Goal: Information Seeking & Learning: Learn about a topic

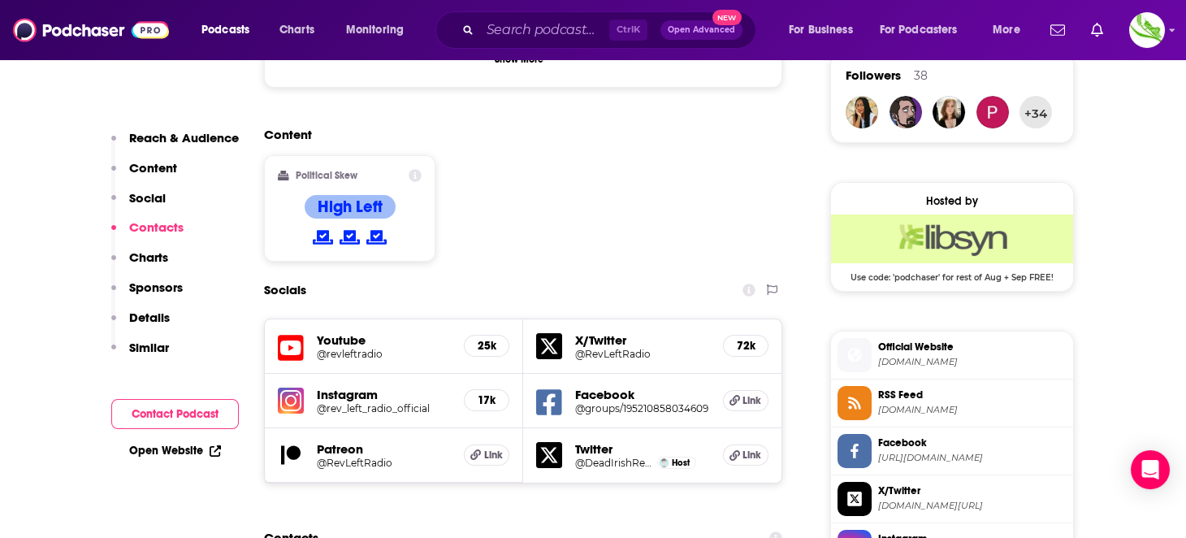
scroll to position [1381, 0]
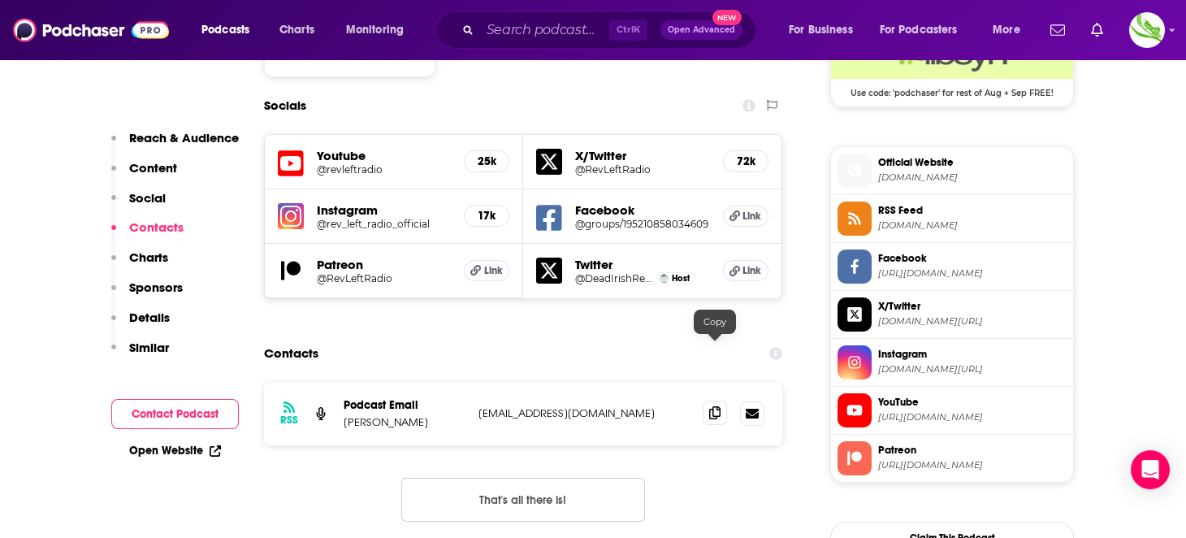
click at [714, 406] on icon at bounding box center [714, 412] width 11 height 13
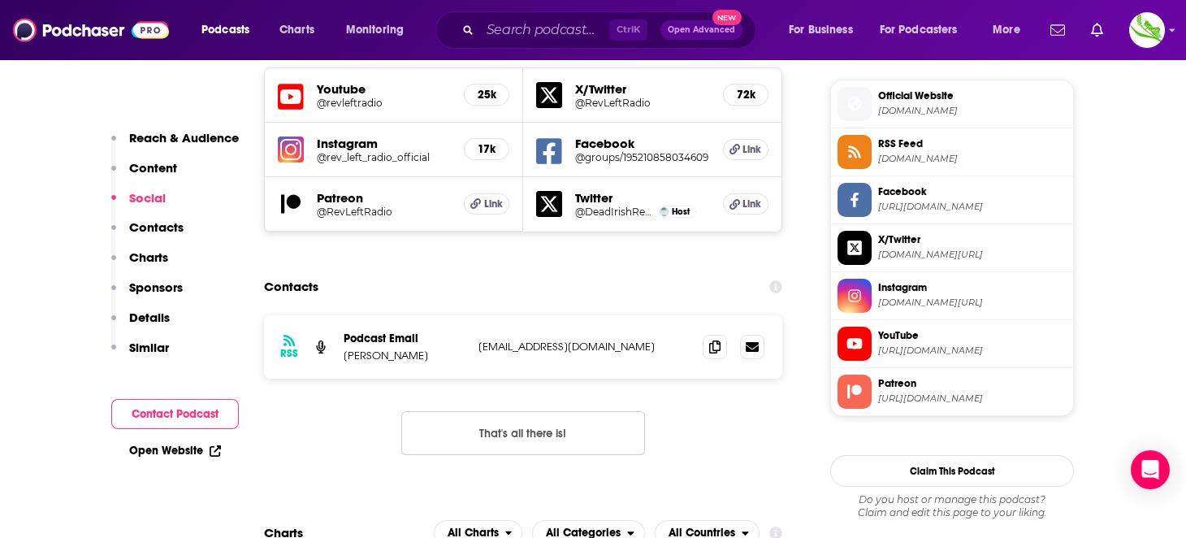
scroll to position [1463, 0]
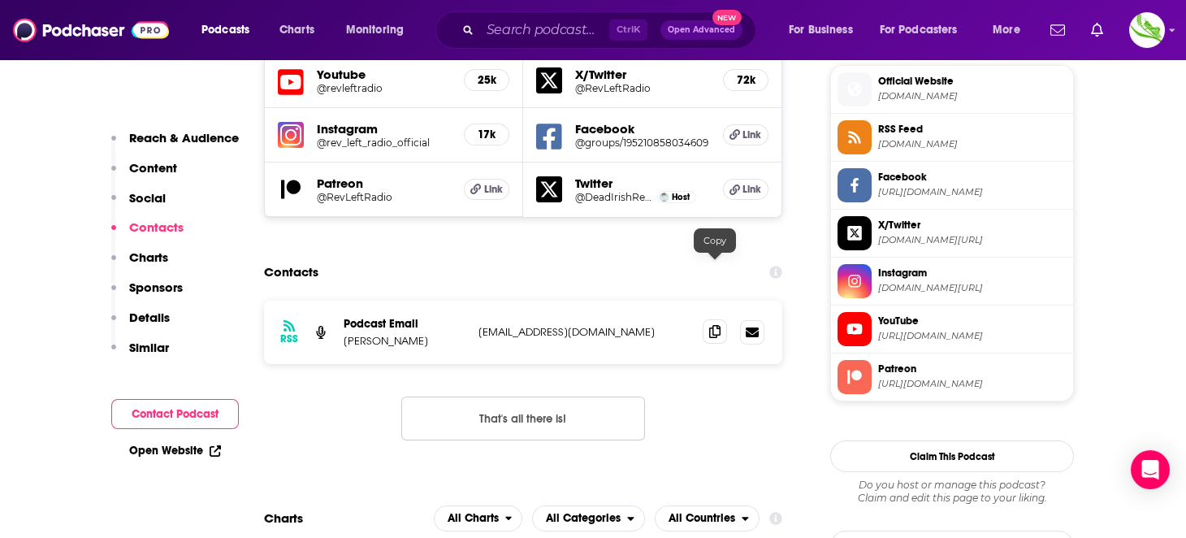
click at [714, 325] on icon at bounding box center [714, 331] width 11 height 13
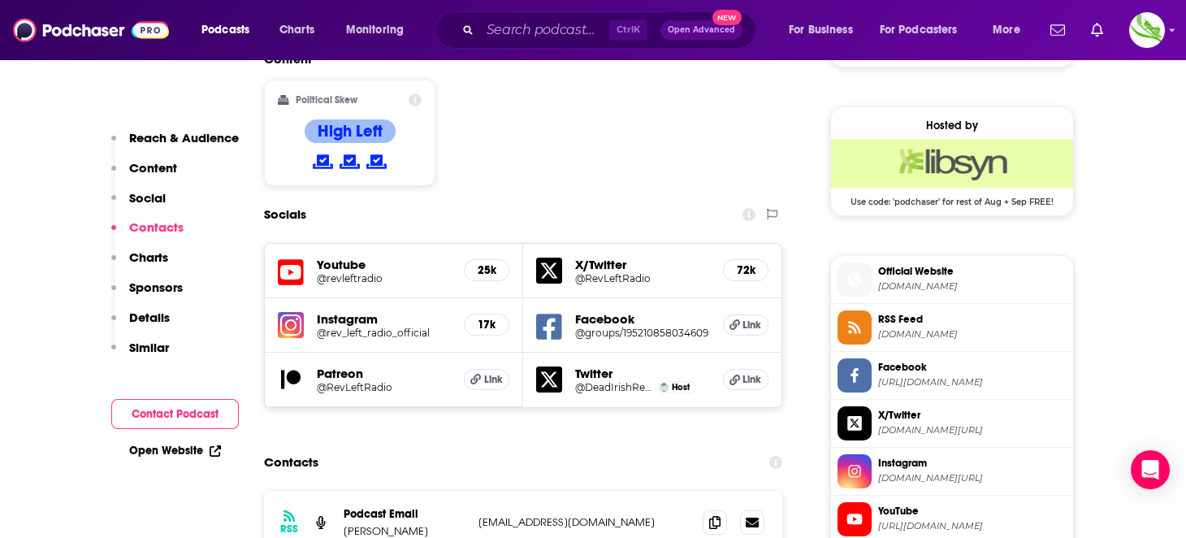
scroll to position [1381, 0]
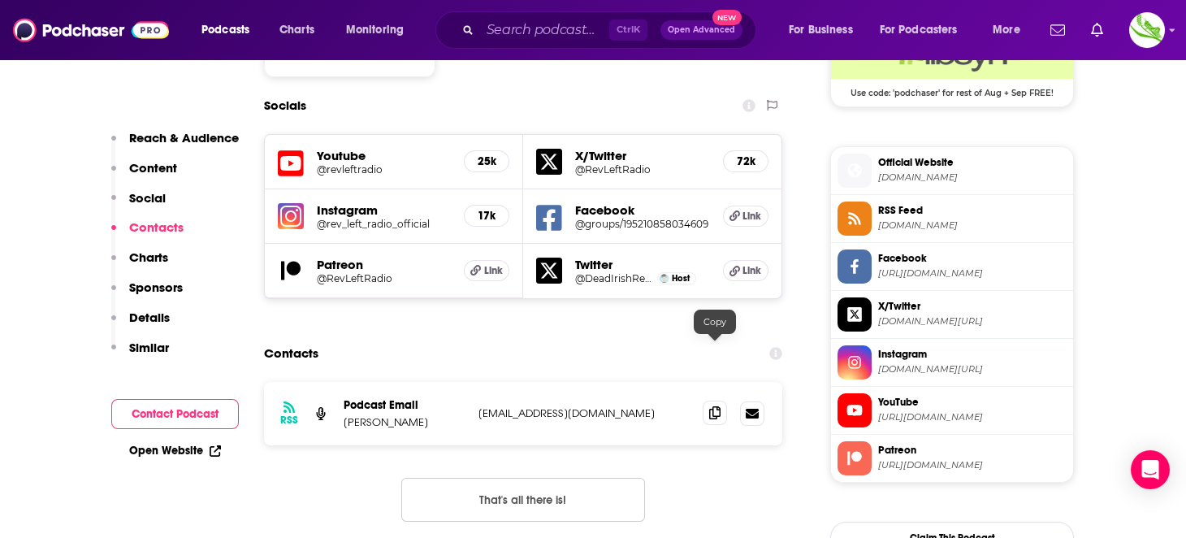
drag, startPoint x: 719, startPoint y: 353, endPoint x: 704, endPoint y: 342, distance: 18.7
click at [719, 406] on icon at bounding box center [714, 412] width 11 height 13
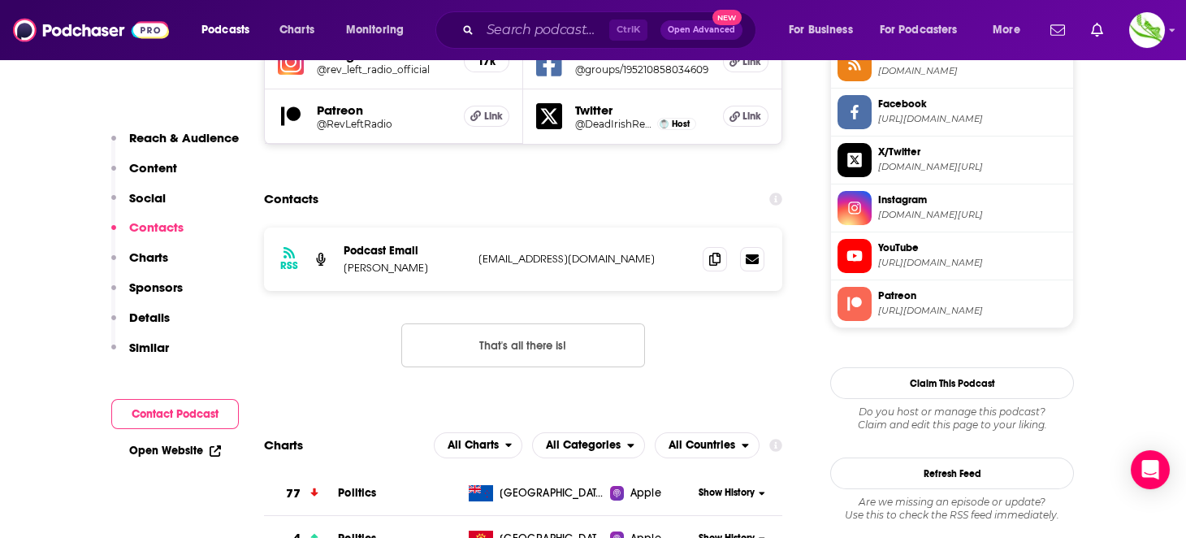
scroll to position [1544, 0]
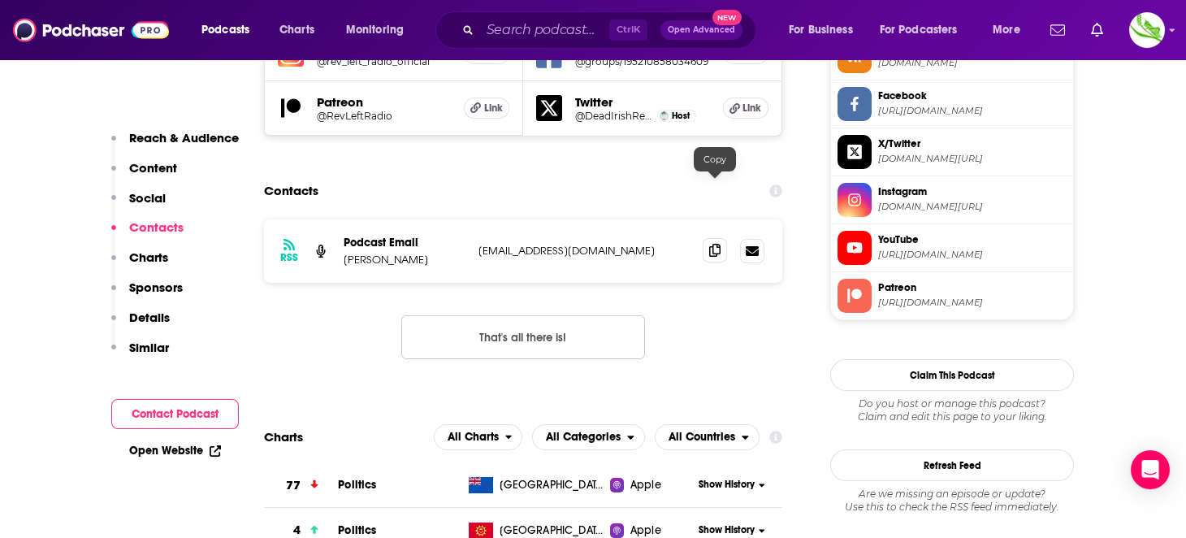
click at [715, 238] on span at bounding box center [715, 250] width 24 height 24
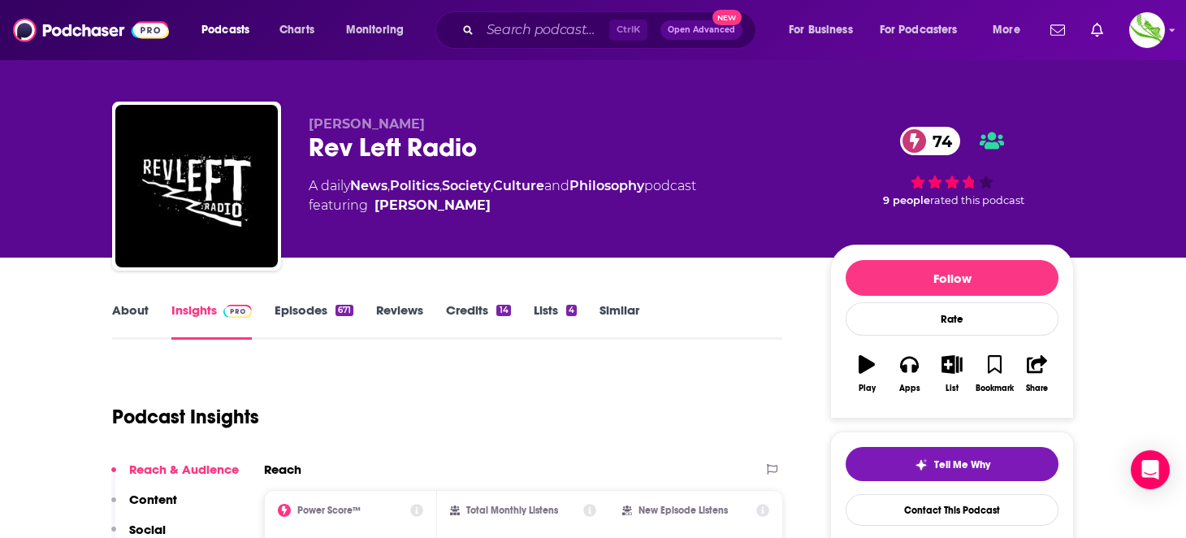
scroll to position [0, 0]
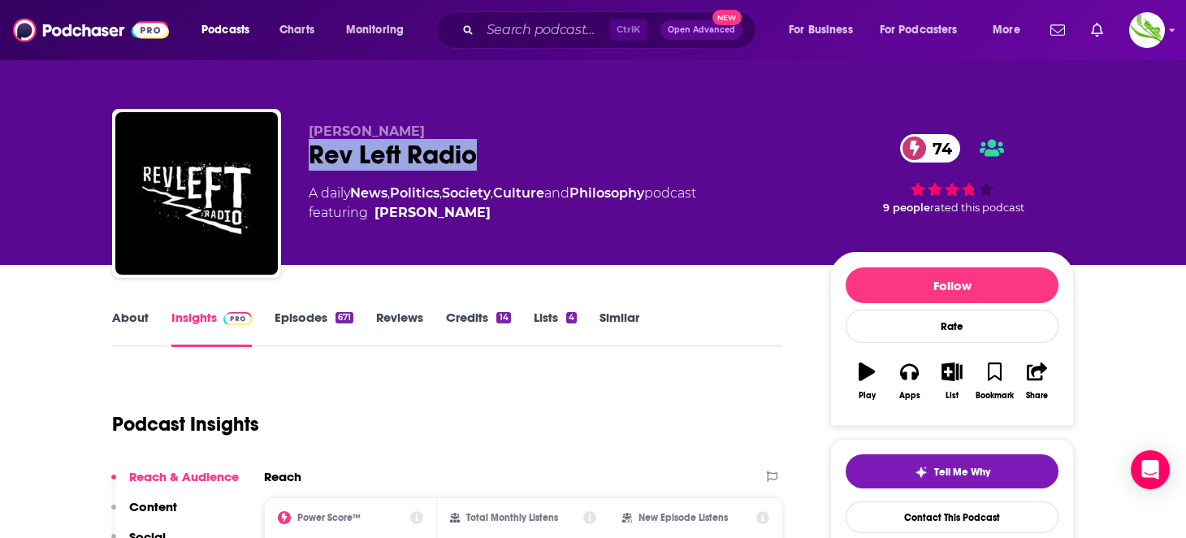
drag, startPoint x: 336, startPoint y: 155, endPoint x: 527, endPoint y: 164, distance: 192.0
click at [527, 164] on div "Rev Left Radio 74" at bounding box center [557, 155] width 496 height 32
copy h2 "Rev Left Radio"
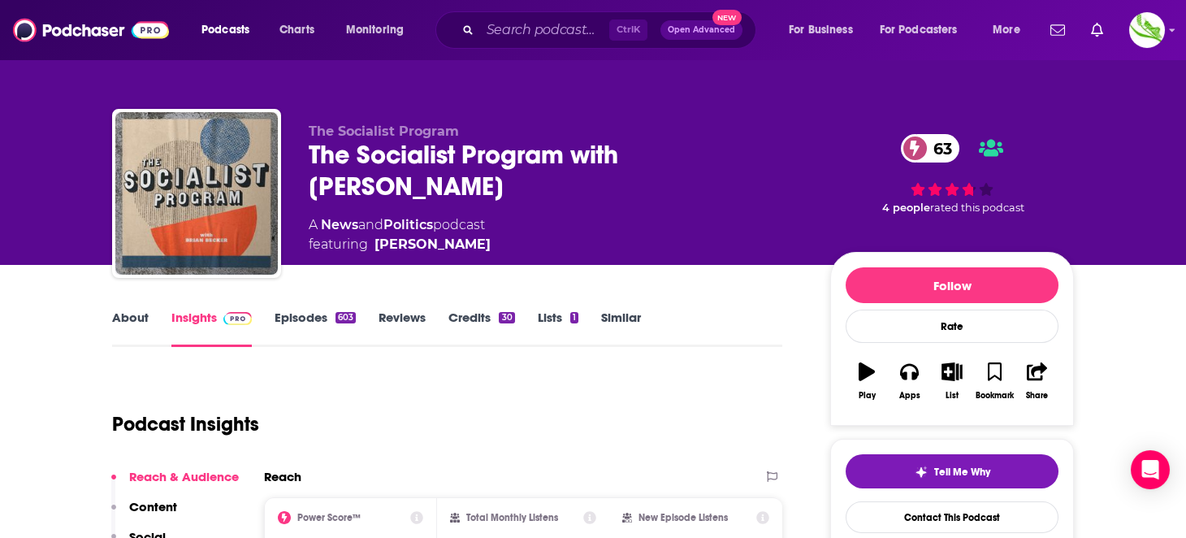
click at [132, 311] on link "About" at bounding box center [130, 328] width 37 height 37
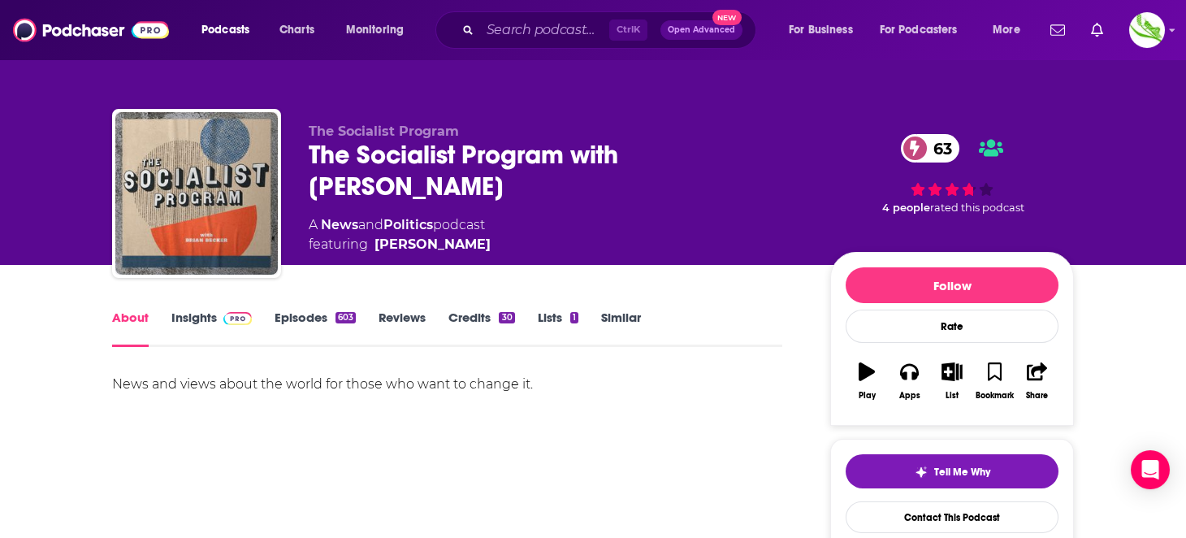
click at [177, 318] on link "Insights" at bounding box center [211, 328] width 80 height 37
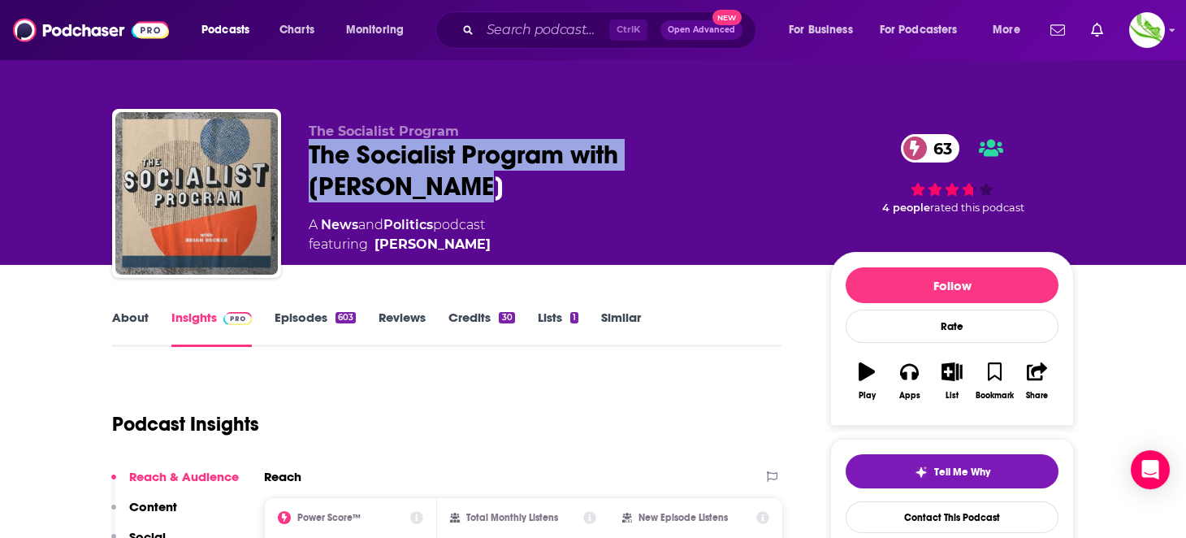
drag, startPoint x: 307, startPoint y: 151, endPoint x: 793, endPoint y: 171, distance: 486.3
click at [793, 171] on div "The Socialist Program The Socialist Program with Brian Becker 63 A News and Pol…" at bounding box center [593, 197] width 962 height 176
copy h2 "The Socialist Program with Brian Becker"
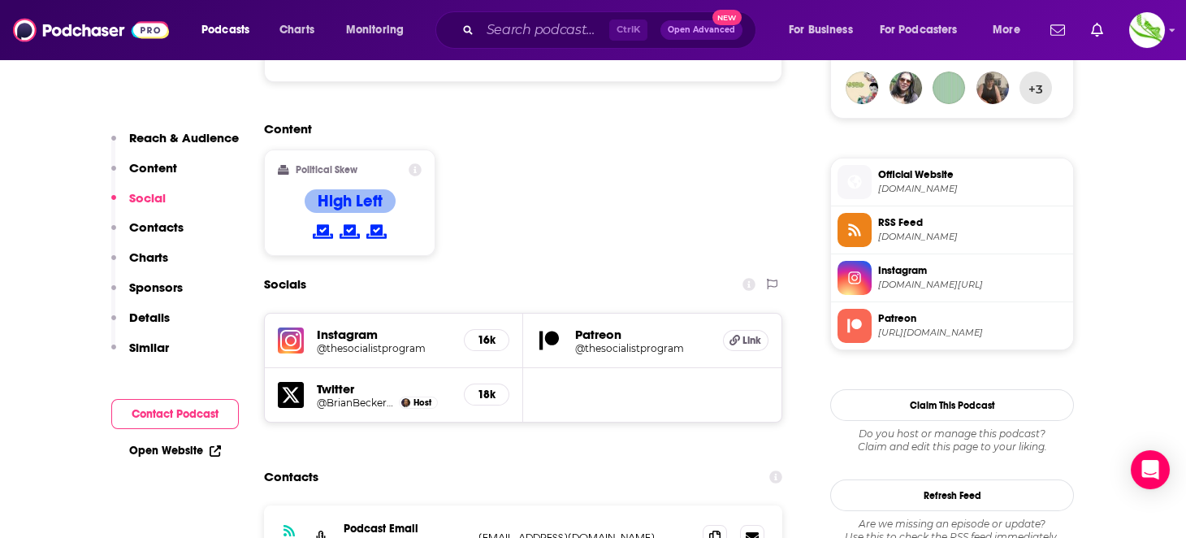
scroll to position [1299, 0]
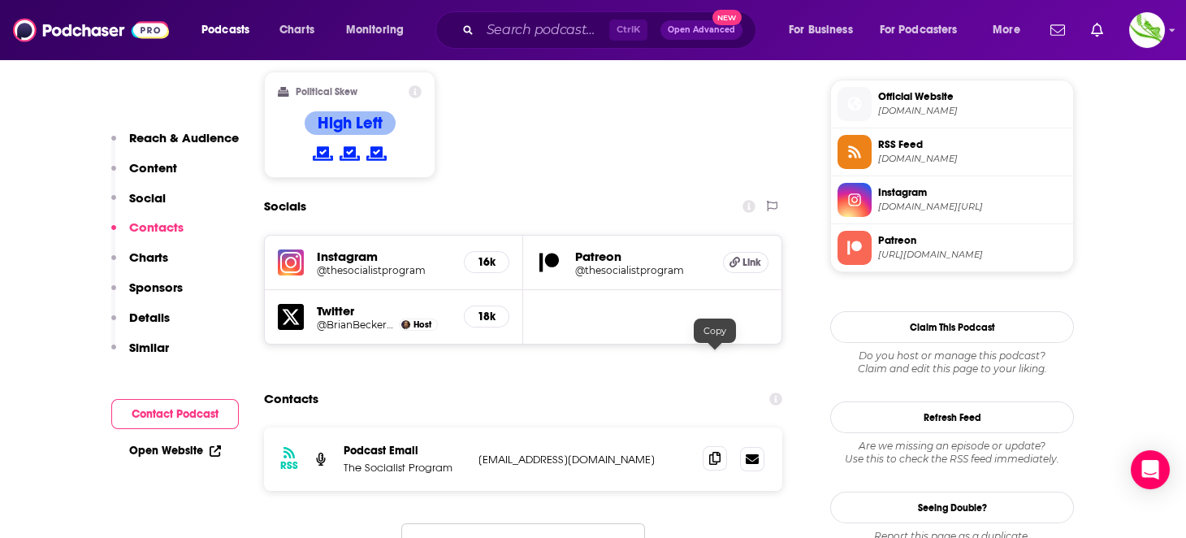
click at [714, 452] on icon at bounding box center [714, 458] width 11 height 13
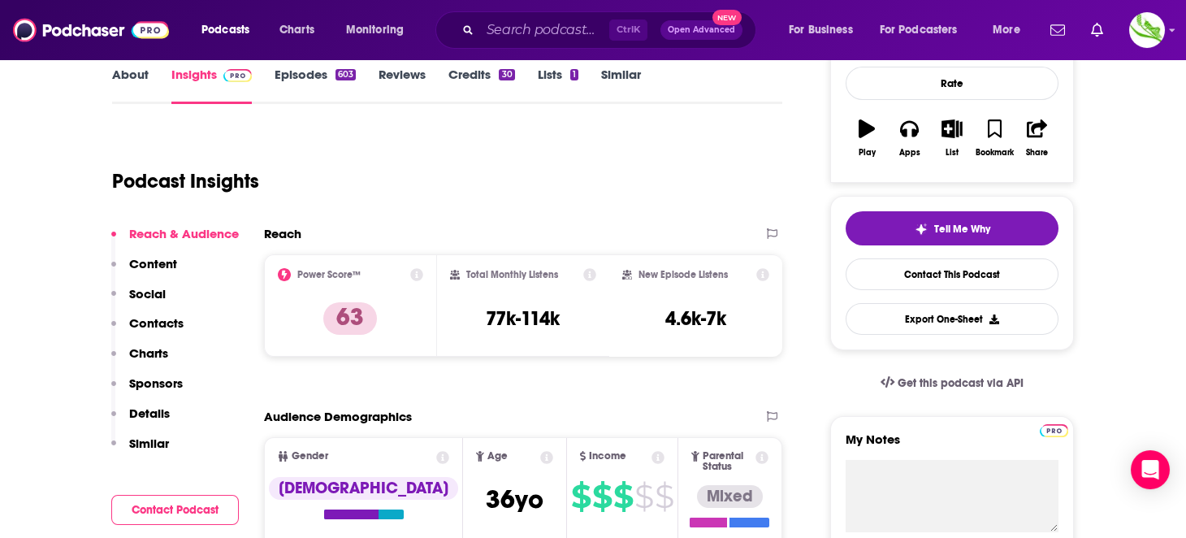
scroll to position [244, 0]
click at [319, 81] on link "Episodes 603" at bounding box center [315, 84] width 81 height 37
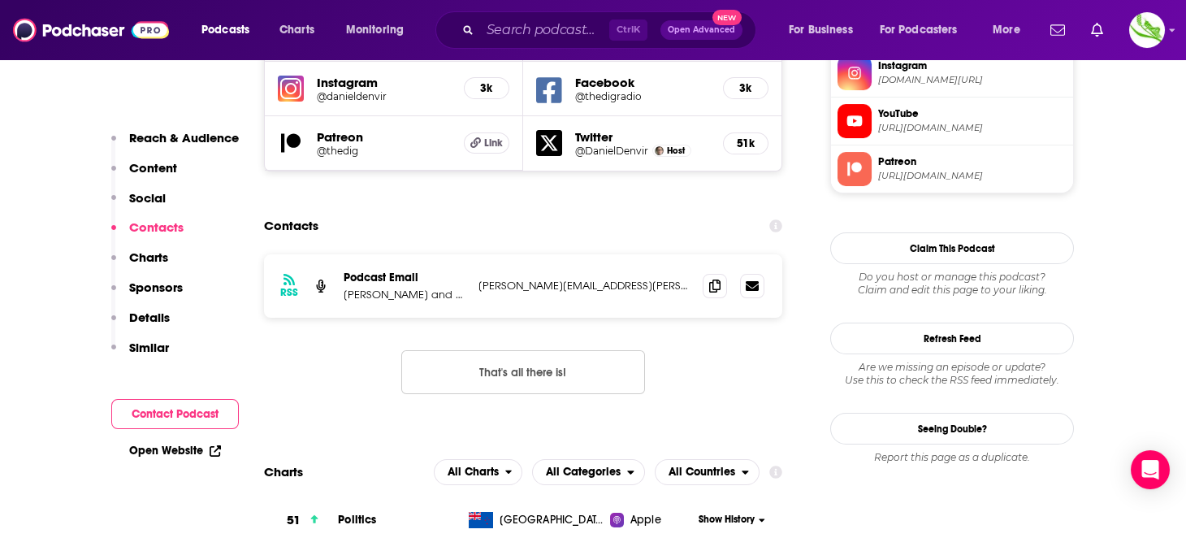
scroll to position [1544, 0]
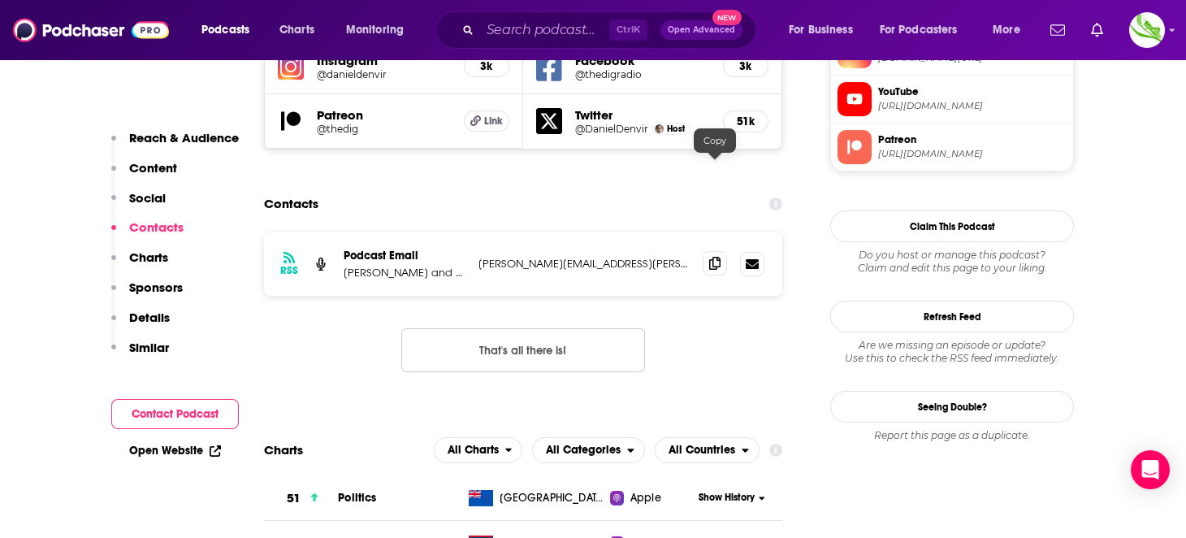
click at [710, 257] on icon at bounding box center [714, 263] width 11 height 13
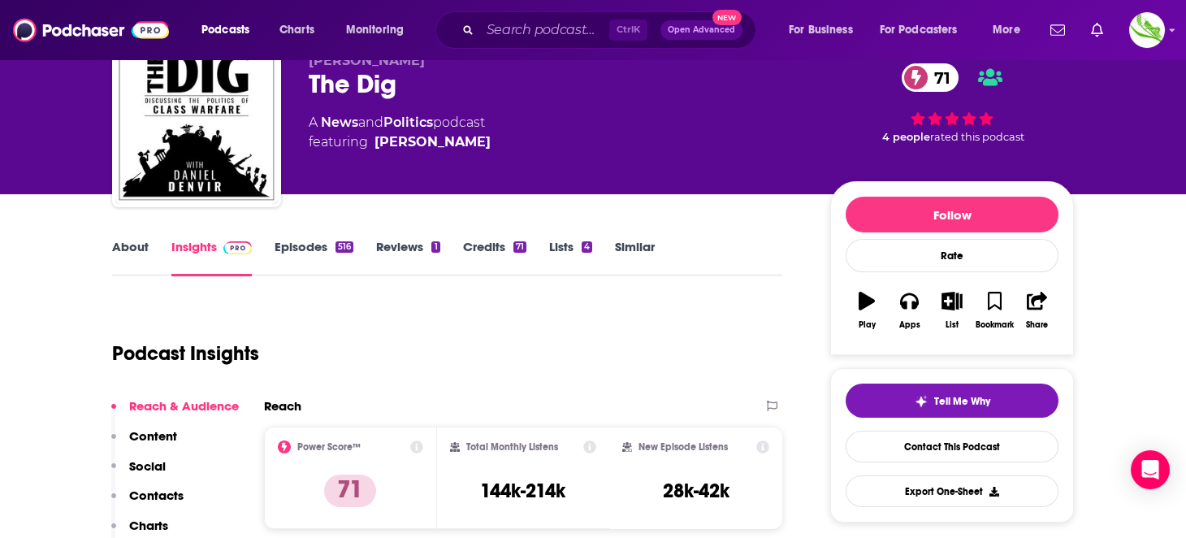
scroll to position [0, 0]
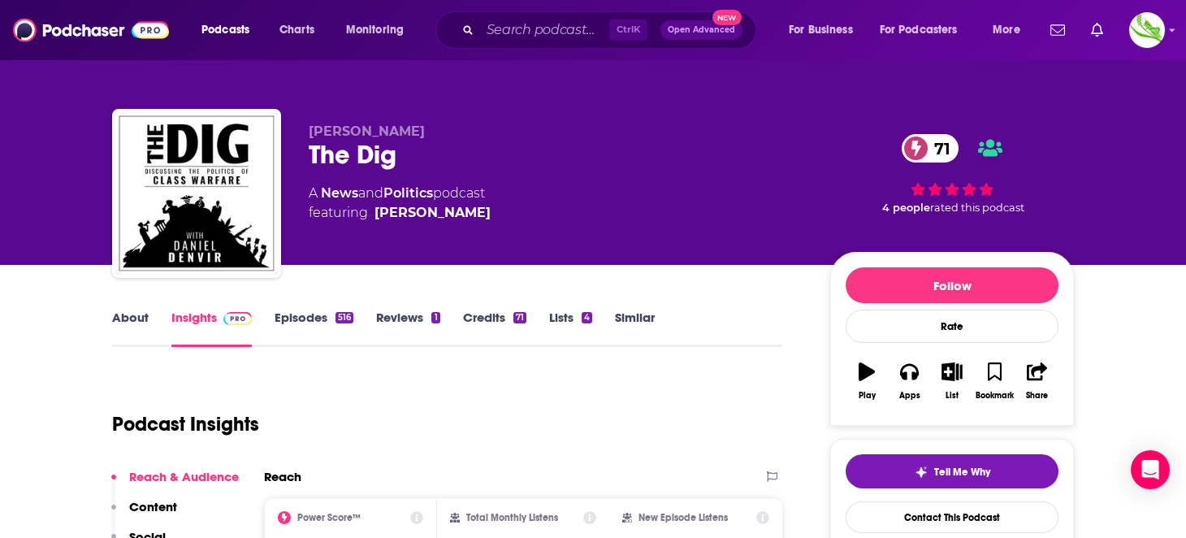
click at [327, 334] on link "Episodes 516" at bounding box center [314, 328] width 79 height 37
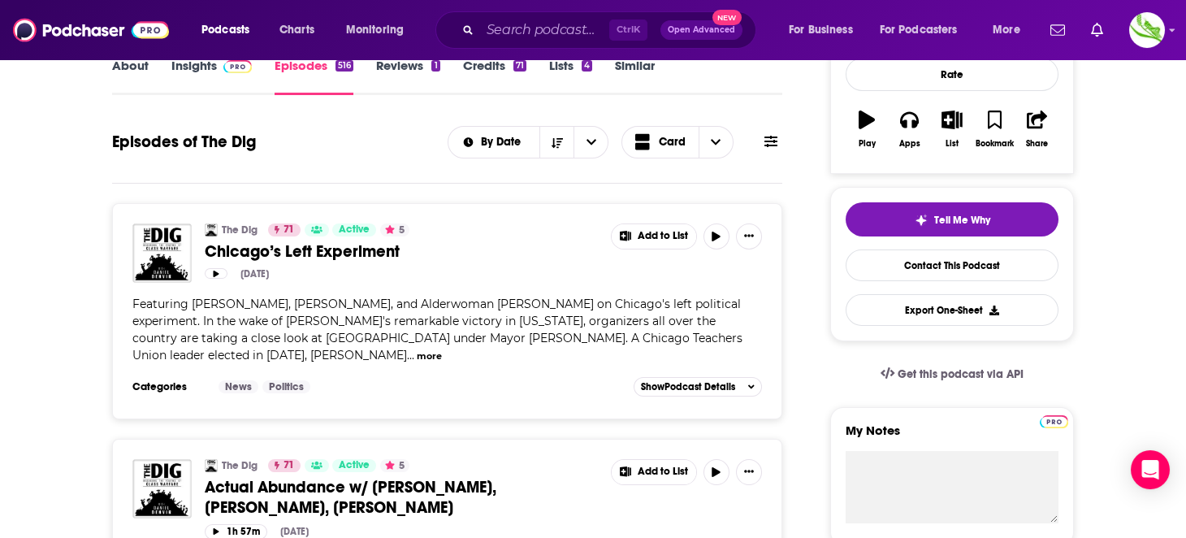
scroll to position [405, 0]
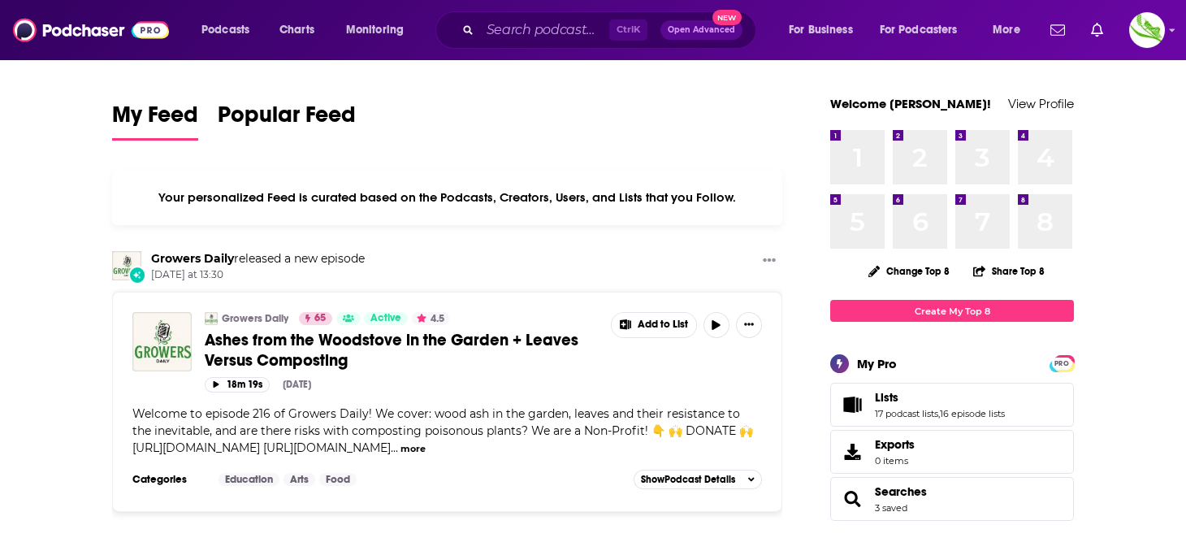
click at [543, 46] on div "Ctrl K Open Advanced New" at bounding box center [596, 29] width 321 height 37
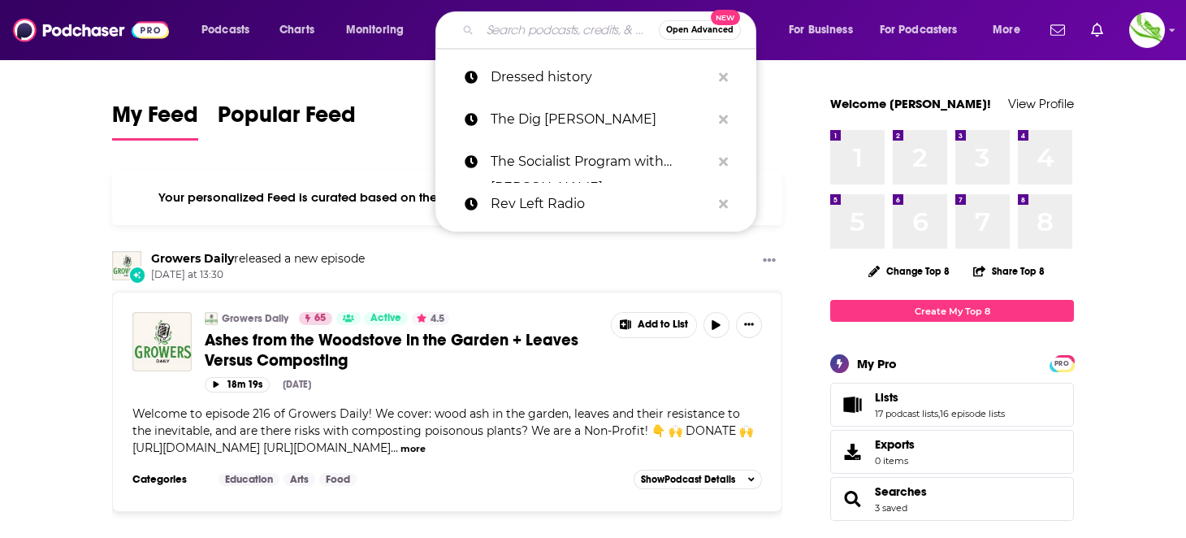
click at [549, 33] on input "Search podcasts, credits, & more..." at bounding box center [569, 30] width 179 height 26
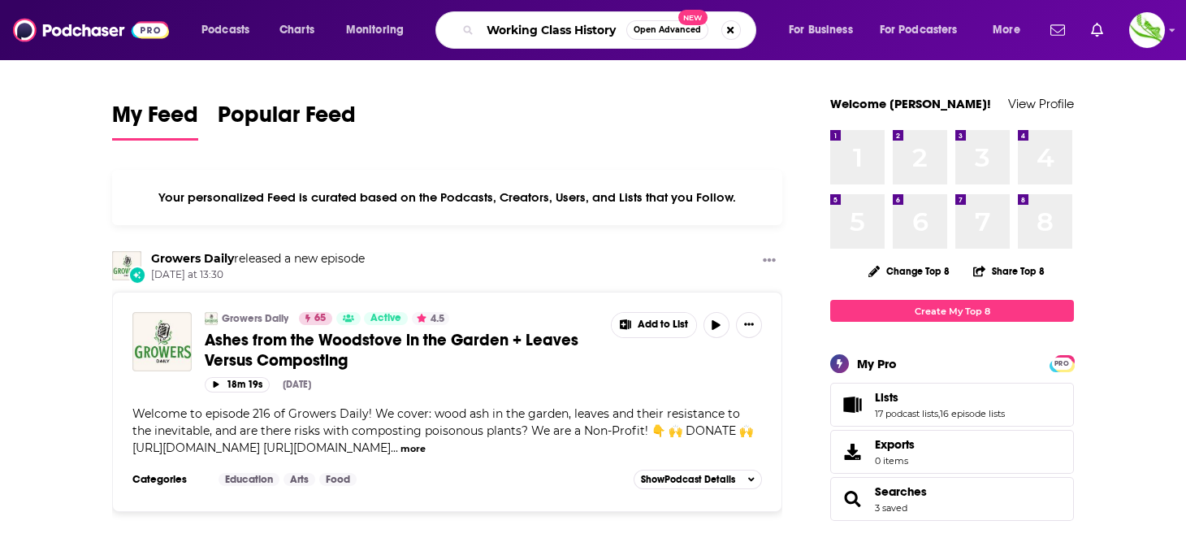
type input "Working Class History"
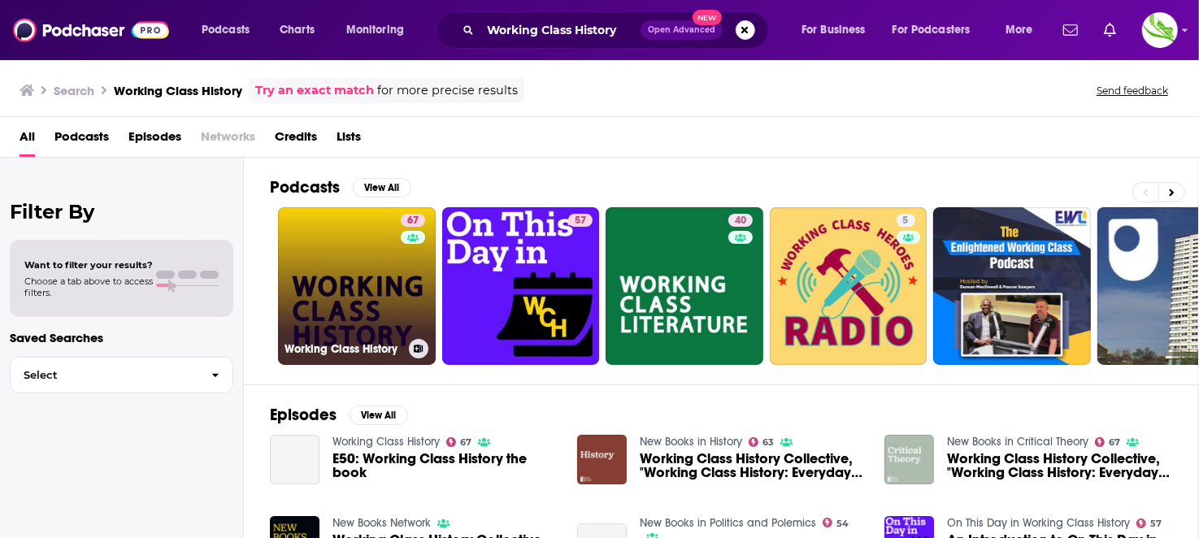
click at [389, 260] on link "67 Working Class History" at bounding box center [357, 286] width 158 height 158
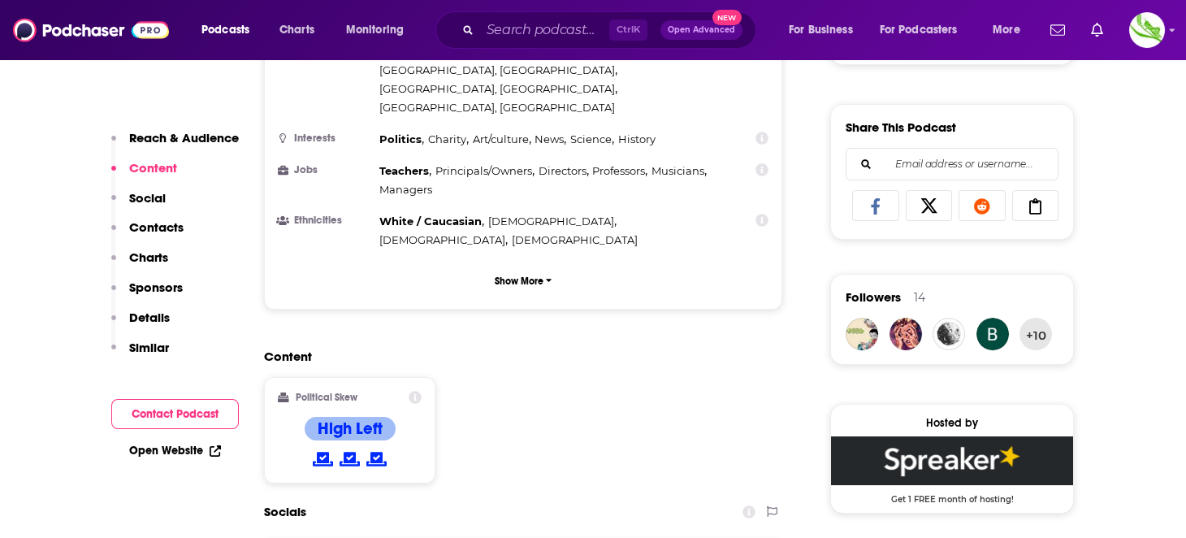
scroll to position [1381, 0]
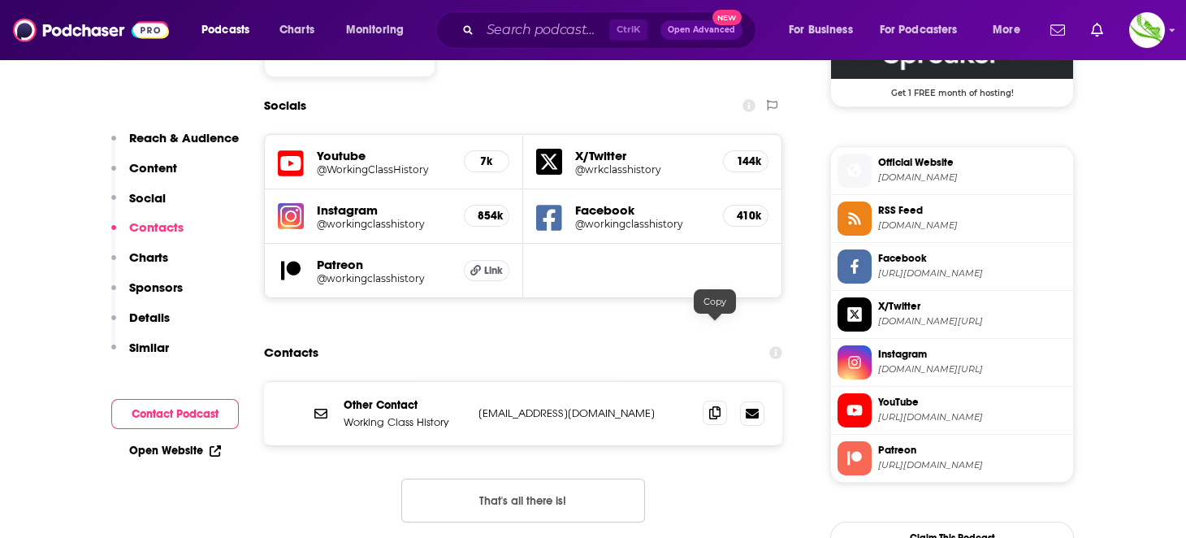
click at [717, 406] on icon at bounding box center [714, 412] width 11 height 13
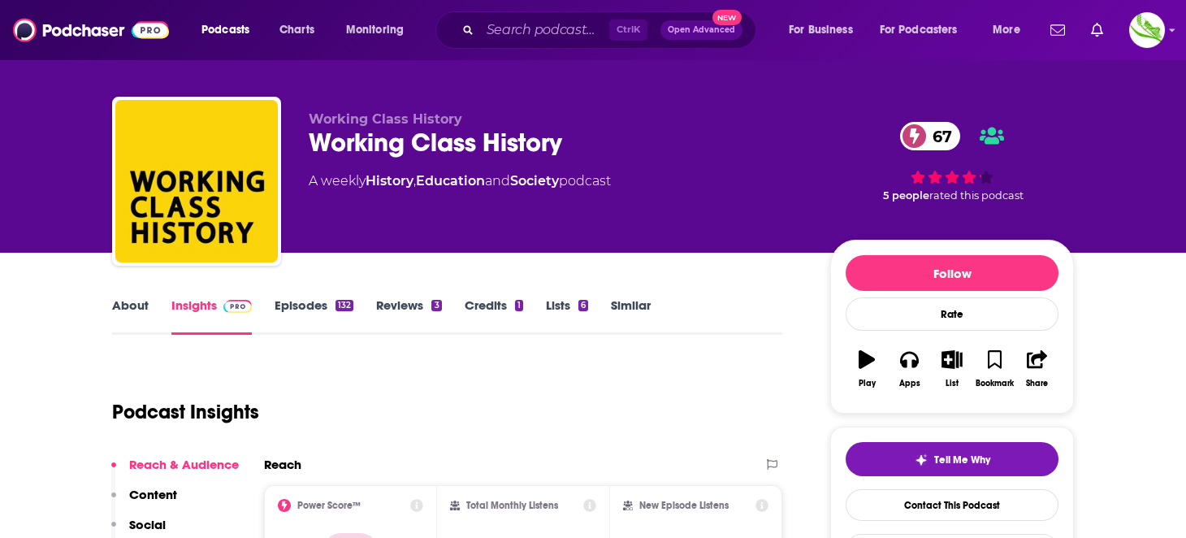
scroll to position [0, 0]
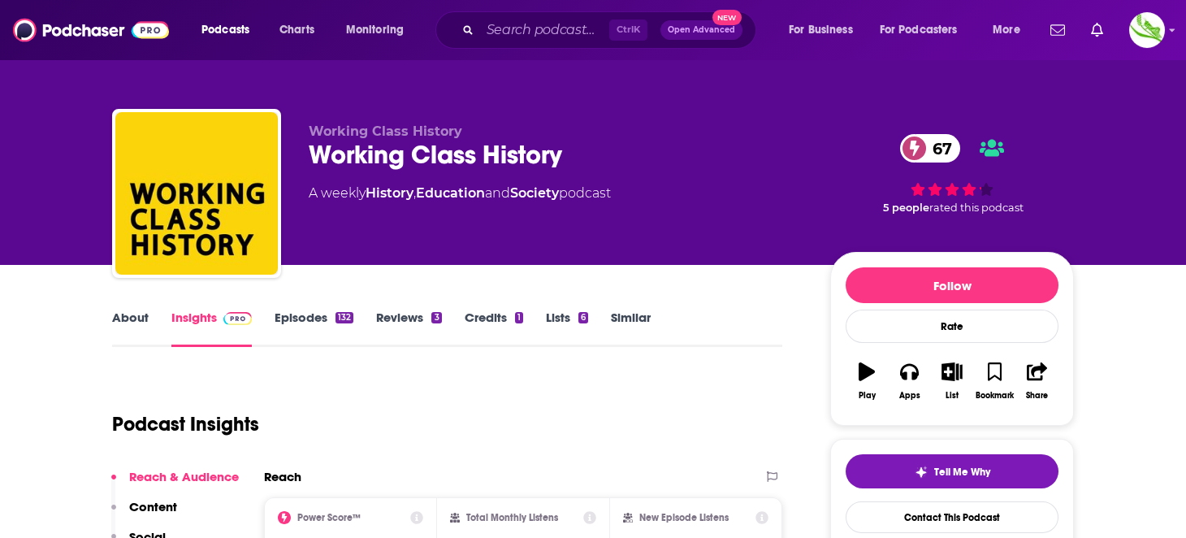
click at [141, 323] on link "About" at bounding box center [130, 328] width 37 height 37
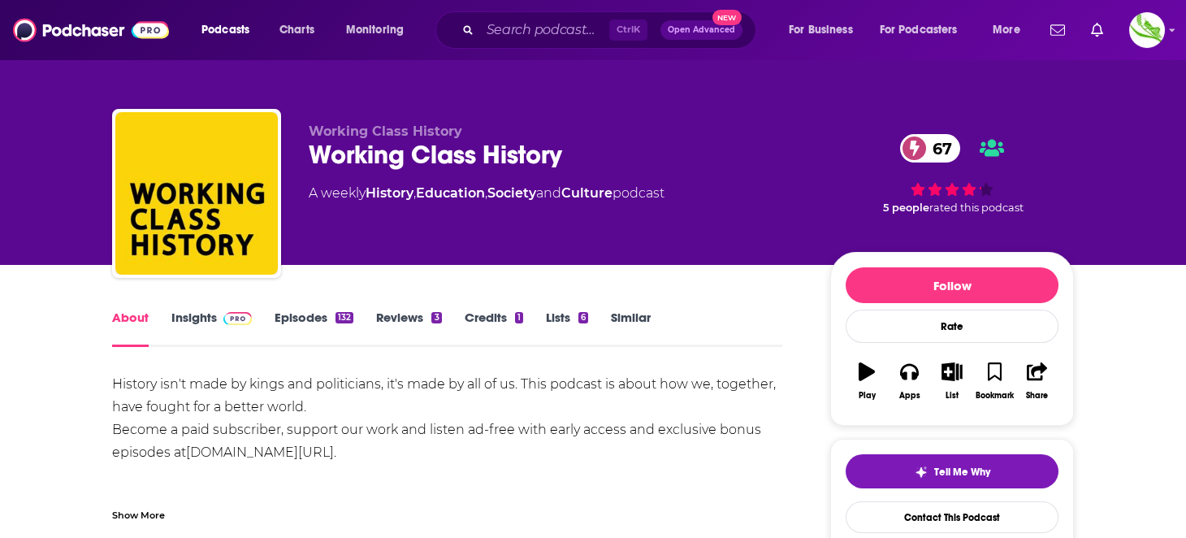
click at [172, 320] on link "Insights" at bounding box center [211, 328] width 80 height 37
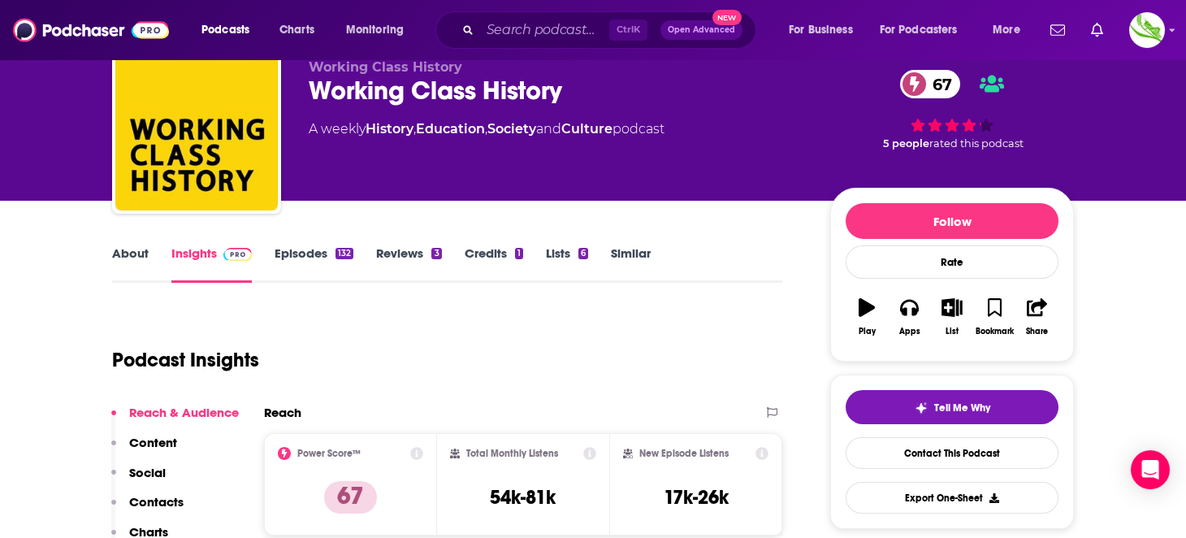
scroll to position [162, 0]
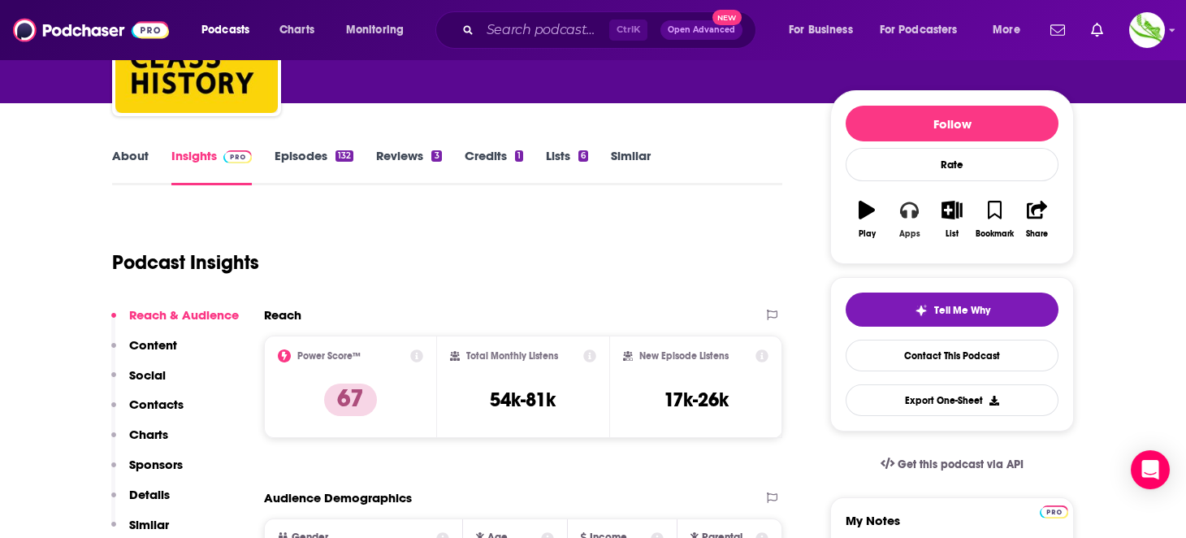
click at [913, 219] on button "Apps" at bounding box center [909, 219] width 42 height 59
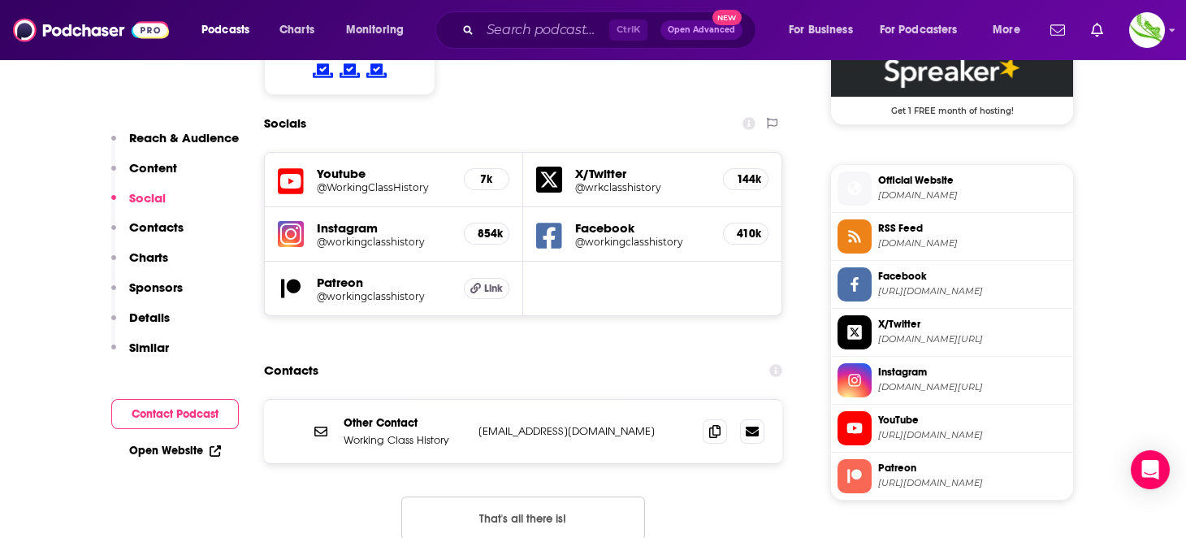
scroll to position [1381, 0]
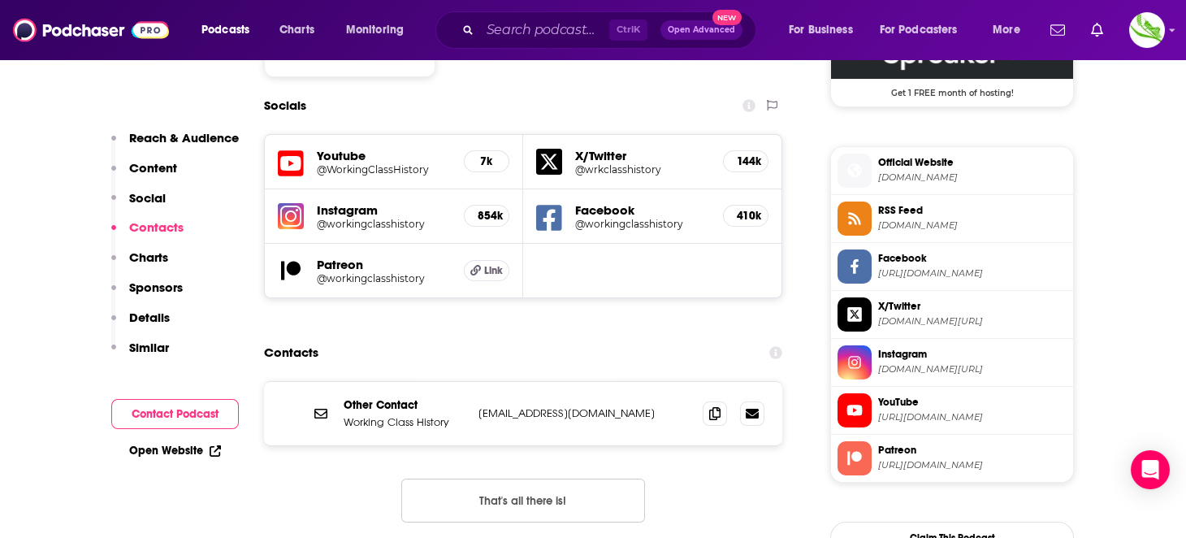
click at [503, 205] on div "854k" at bounding box center [487, 216] width 46 height 22
click at [349, 218] on h5 "@workingclasshistory" at bounding box center [384, 224] width 134 height 12
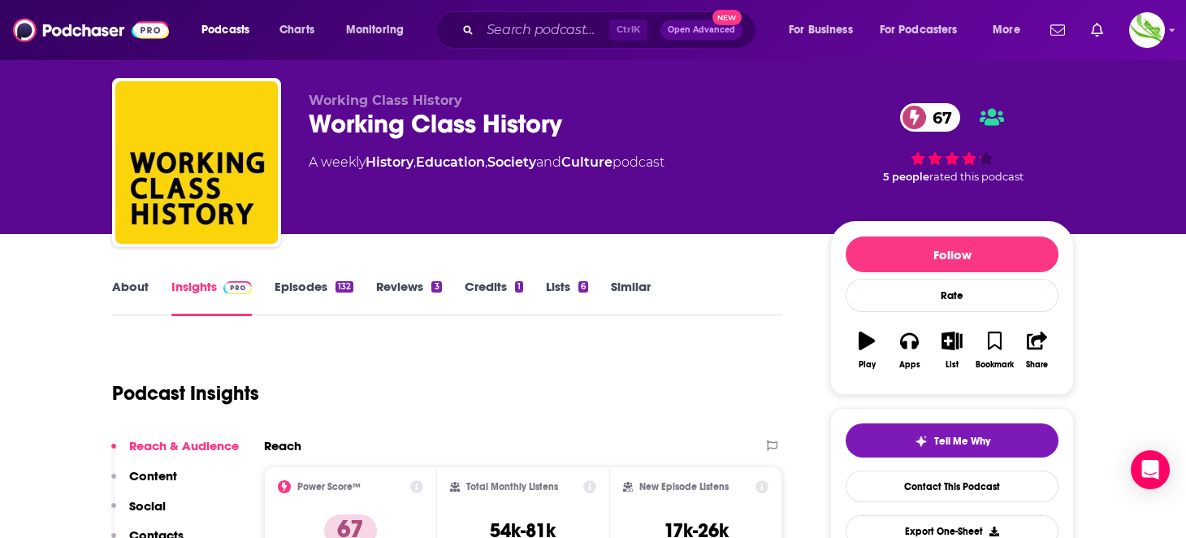
scroll to position [0, 0]
